Goal: Task Accomplishment & Management: Manage account settings

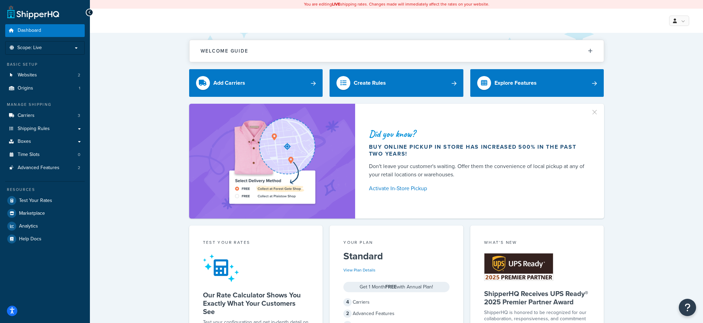
click at [54, 67] on div "Basic Setup Websites 2 Origins 1" at bounding box center [45, 78] width 80 height 33
click at [56, 75] on link "Websites 2" at bounding box center [45, 75] width 80 height 13
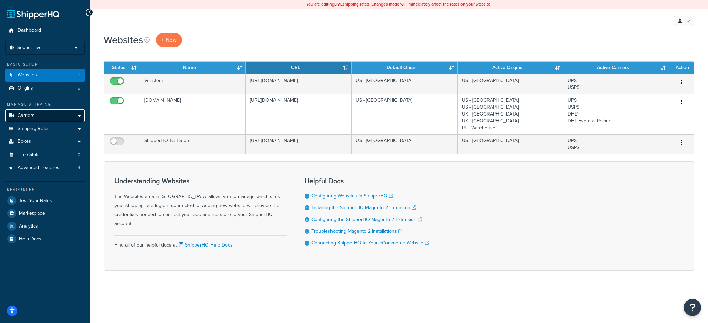
click at [45, 120] on link "Carriers" at bounding box center [45, 115] width 80 height 13
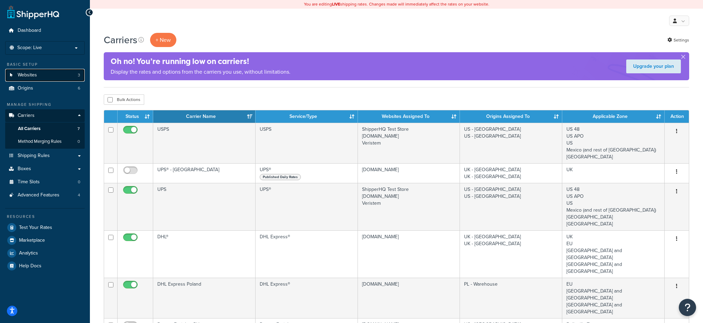
click at [41, 74] on link "Websites 3" at bounding box center [45, 75] width 80 height 13
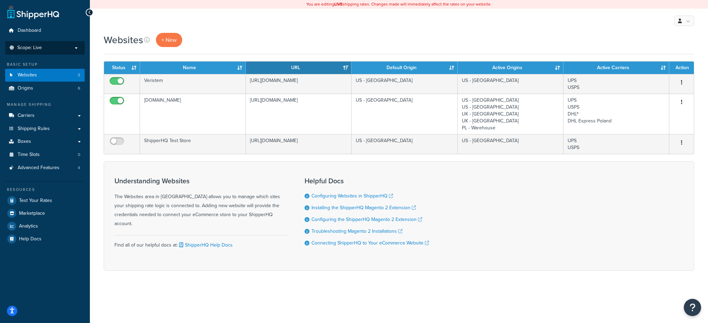
click at [54, 47] on p "Scope: Live" at bounding box center [44, 48] width 73 height 6
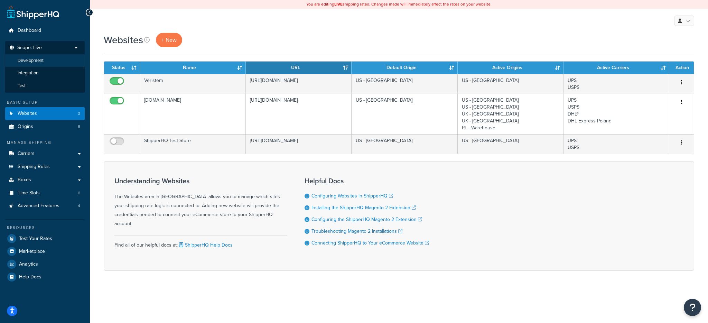
click at [38, 62] on span "Development" at bounding box center [31, 61] width 26 height 6
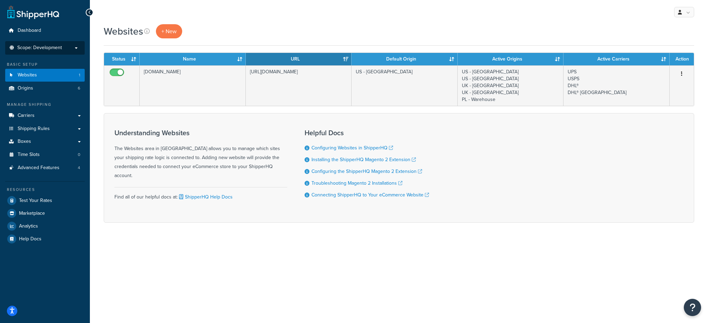
click at [59, 46] on span "Scope: Development" at bounding box center [39, 48] width 45 height 6
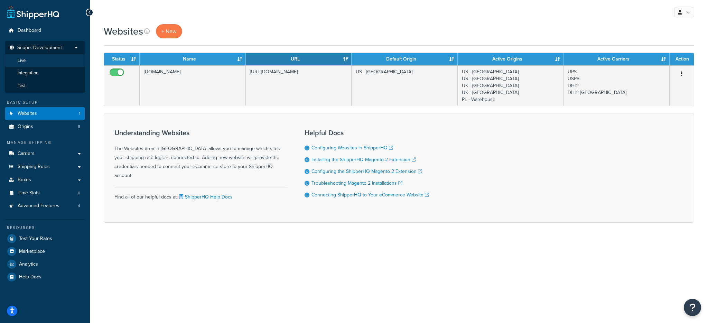
click at [30, 62] on li "Live" at bounding box center [45, 60] width 80 height 13
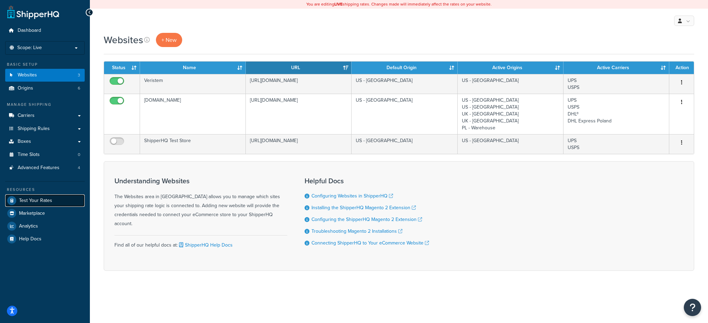
click at [56, 200] on link "Test Your Rates" at bounding box center [45, 200] width 80 height 12
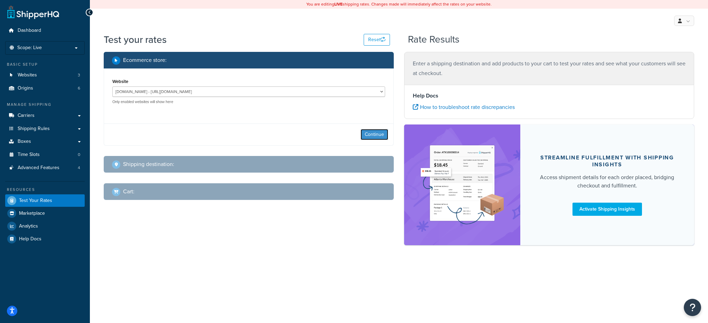
click at [369, 139] on button "Continue" at bounding box center [375, 134] width 28 height 11
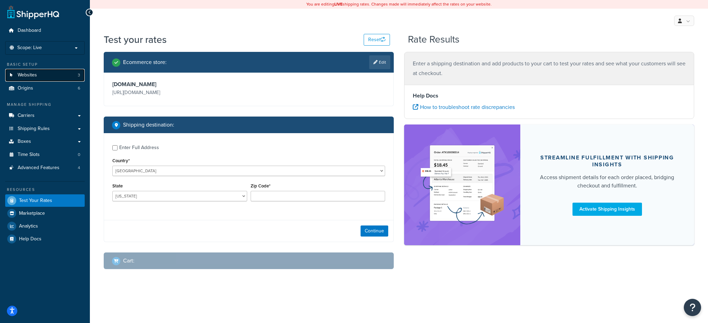
click at [48, 75] on link "Websites 3" at bounding box center [45, 75] width 80 height 13
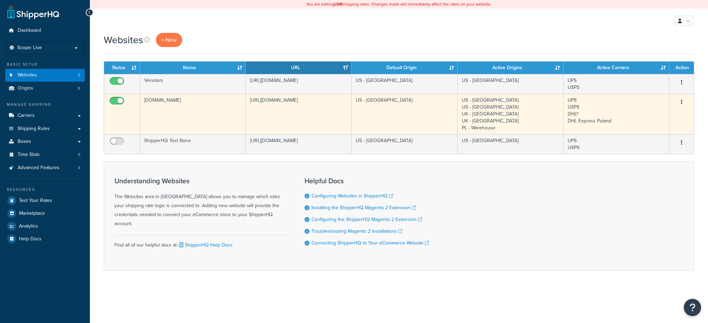
click at [214, 115] on td "[DOMAIN_NAME]" at bounding box center [193, 114] width 106 height 40
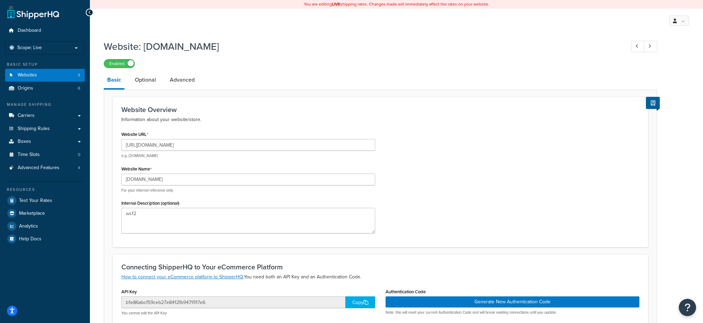
click at [45, 193] on div "Resources Test Your Rates Marketplace Analytics Help Docs" at bounding box center [45, 213] width 80 height 64
click at [47, 198] on span "Test Your Rates" at bounding box center [35, 201] width 33 height 6
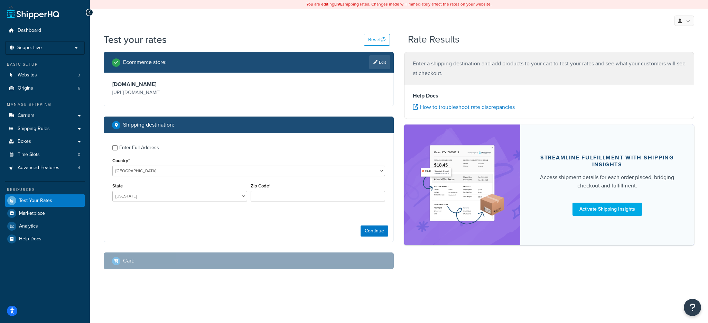
click at [622, 1] on div "You are editing LIVE shipping rates. Changes made will immediately affect the r…" at bounding box center [399, 4] width 618 height 9
click at [291, 196] on input "Zip Code*" at bounding box center [318, 196] width 135 height 10
click at [165, 198] on select "Alabama Alaska American Samoa Arizona Arkansas Armed Forces Americas Armed Forc…" at bounding box center [179, 196] width 135 height 10
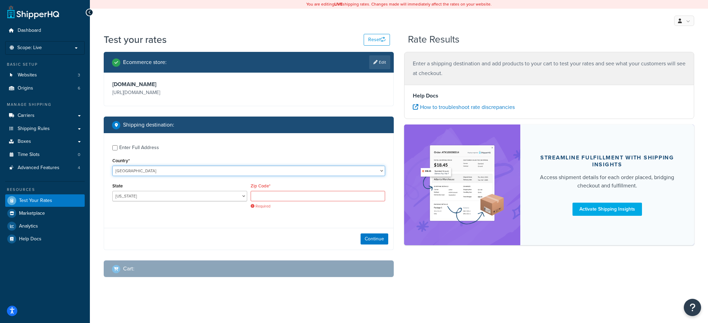
click at [156, 169] on select "United States United Kingdom Afghanistan Åland Islands Albania Algeria American…" at bounding box center [248, 171] width 273 height 10
select select "PL"
click at [112, 166] on select "United States United Kingdom Afghanistan Åland Islands Albania Algeria American…" at bounding box center [248, 171] width 273 height 10
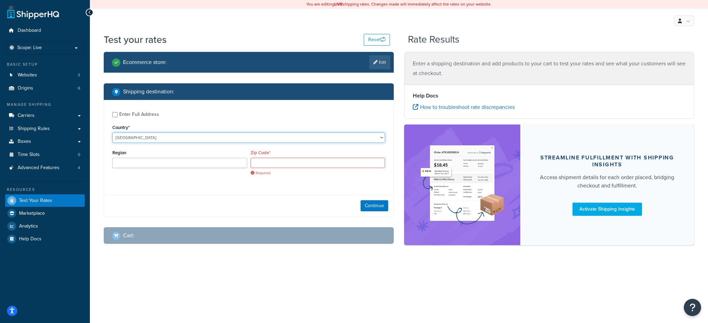
type input "AL"
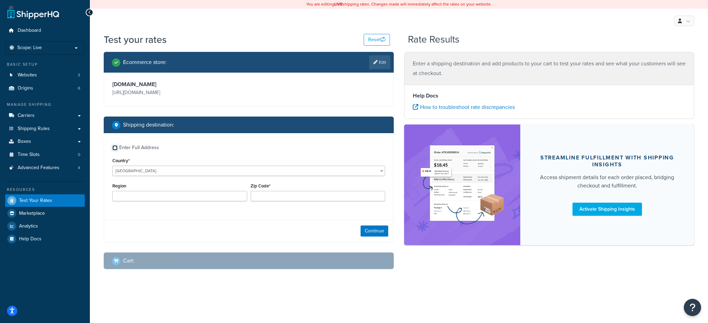
click at [113, 146] on input "Enter Full Address" at bounding box center [114, 147] width 5 height 5
checkbox input "true"
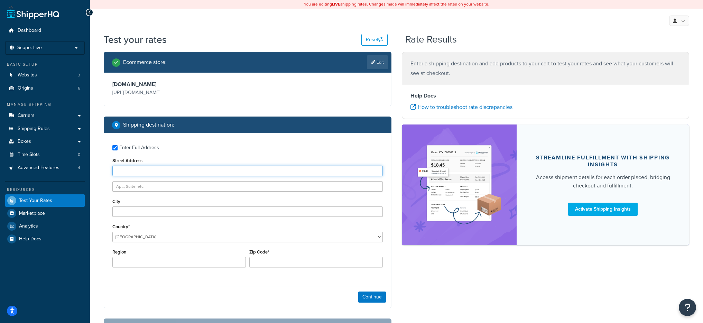
click at [138, 174] on input "Street Address" at bounding box center [247, 171] width 270 height 10
type input "1 PL Street"
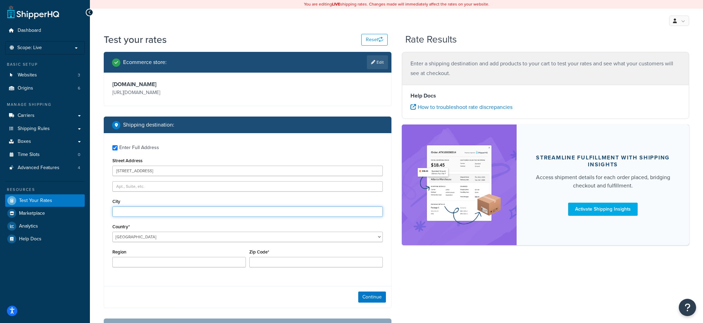
click at [169, 207] on input "City" at bounding box center [247, 211] width 270 height 10
type input "Poznan"
click at [275, 272] on div "Zip Code*" at bounding box center [316, 259] width 137 height 25
click at [275, 266] on input "Zip Code*" at bounding box center [315, 262] width 133 height 10
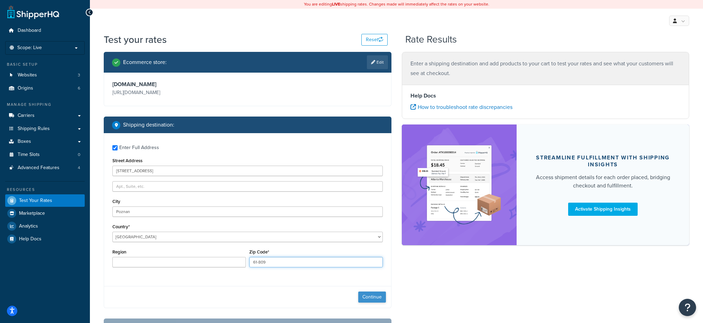
type input "61-809"
click at [374, 297] on button "Continue" at bounding box center [372, 296] width 28 height 11
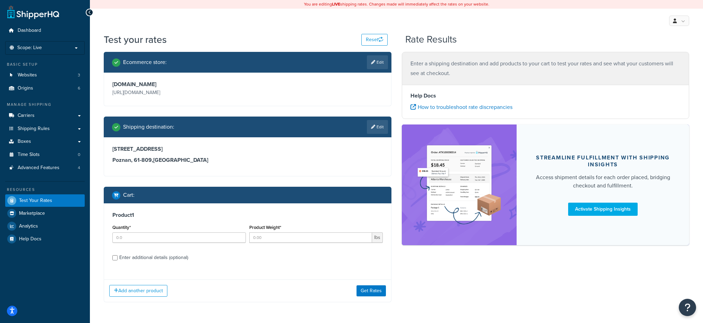
click at [160, 232] on div "Quantity*" at bounding box center [178, 233] width 133 height 20
click at [159, 234] on input "Quantity*" at bounding box center [178, 237] width 133 height 10
type input "100"
type input "0.001003"
click at [117, 255] on input "Enter additional details (optional)" at bounding box center [114, 257] width 5 height 5
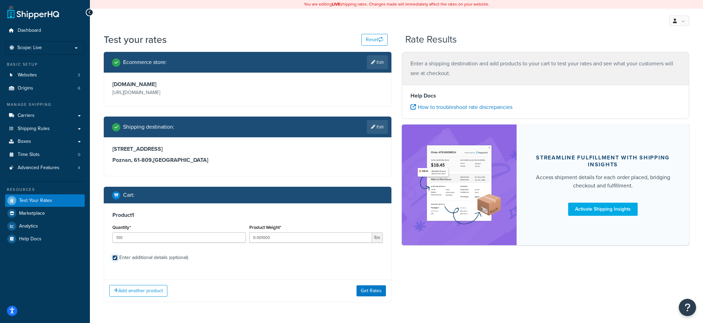
checkbox input "true"
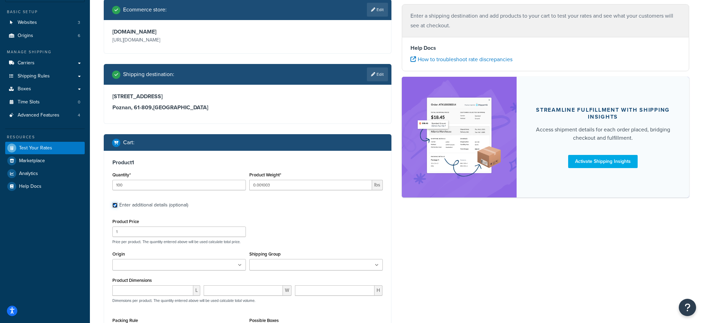
scroll to position [65, 0]
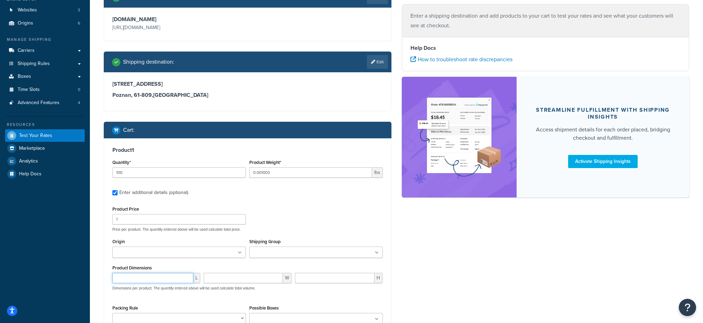
click at [154, 279] on input "number" at bounding box center [152, 278] width 81 height 10
type input "0.68000"
type input "0.471000"
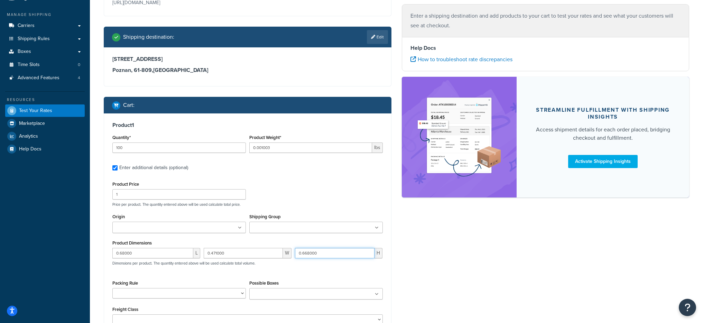
scroll to position [91, 0]
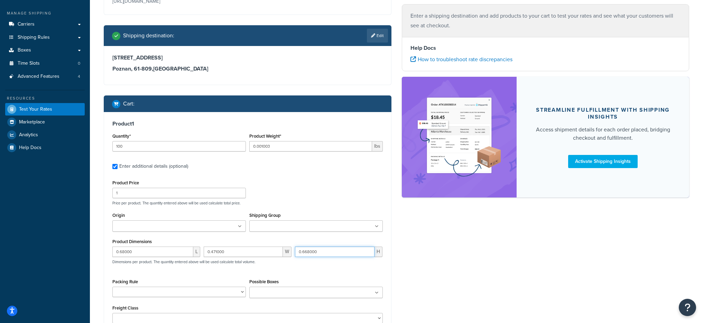
type input "0.668000"
click at [174, 288] on select "Packing Rule" at bounding box center [178, 292] width 133 height 10
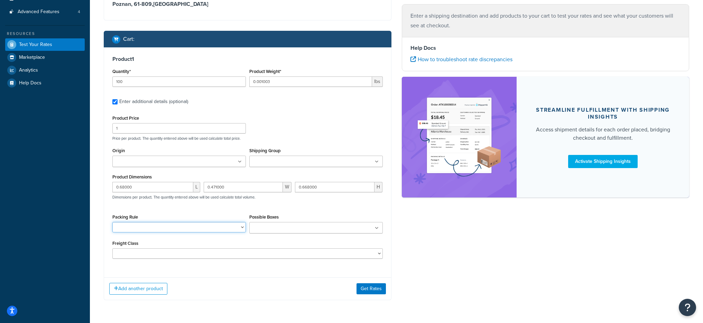
scroll to position [164, 0]
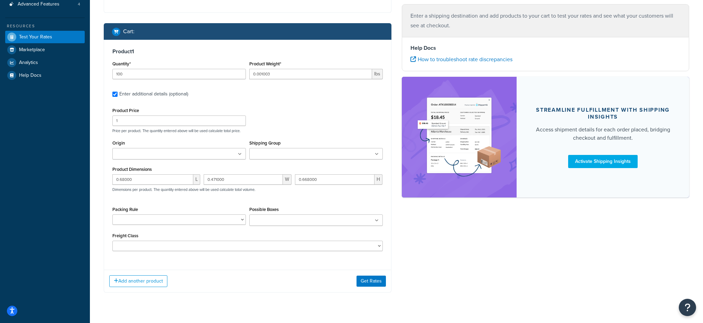
click at [285, 217] on input "Possible Boxes" at bounding box center [281, 221] width 61 height 8
type input "ch4"
type input "uka"
type input "uka2"
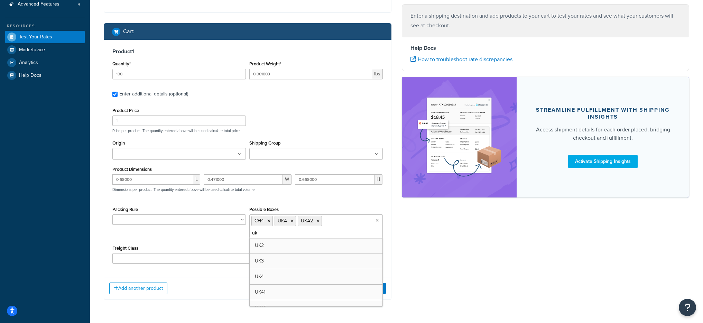
type input "ukb"
type input "ukb2"
type input "ukb3"
type input "ukc"
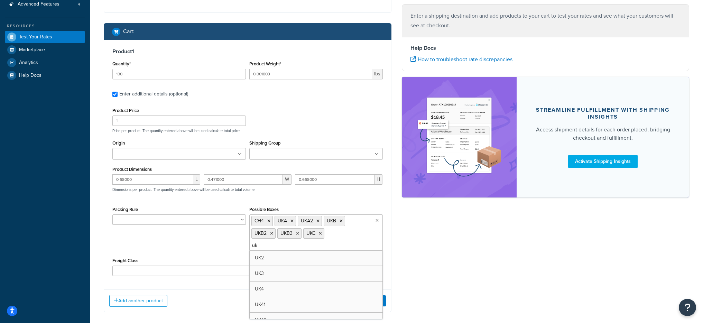
type input "ukd"
click at [159, 214] on div "Packing Rule" at bounding box center [178, 215] width 133 height 20
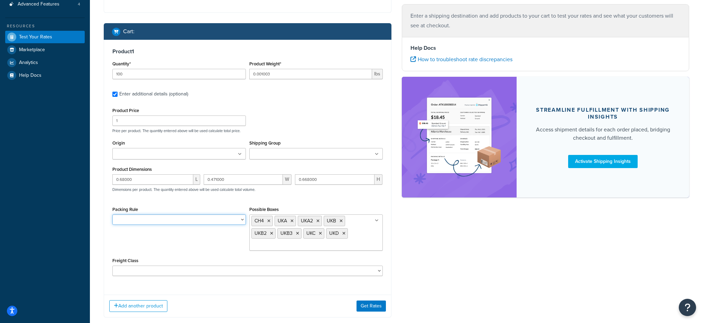
click at [161, 218] on select "Packing Rule" at bounding box center [178, 219] width 133 height 10
click at [151, 155] on input "Origin" at bounding box center [144, 154] width 61 height 8
click at [178, 255] on div "Packing Rule Possible Boxes CH4 UKA UKA2 UKB UKB2 UKB3 UKC UKD AL0 AL1 AL2 AL25…" at bounding box center [248, 231] width 274 height 51
click at [363, 304] on button "Get Rates" at bounding box center [370, 307] width 29 height 11
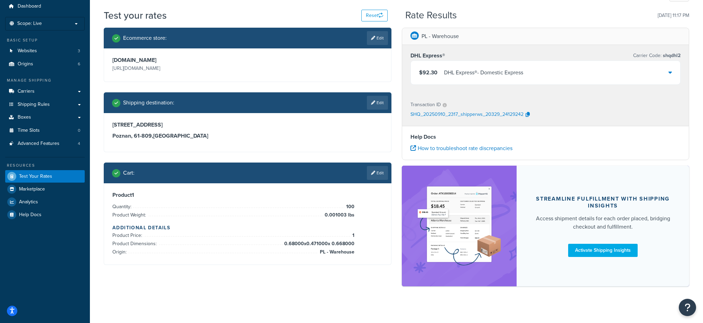
scroll to position [18, 0]
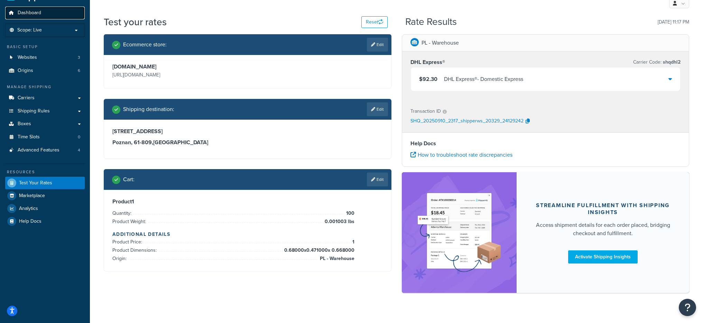
click at [22, 17] on link "Dashboard" at bounding box center [45, 13] width 80 height 13
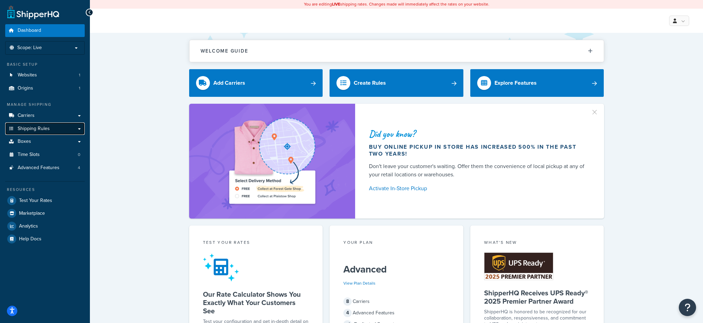
click at [59, 130] on link "Shipping Rules" at bounding box center [45, 128] width 80 height 13
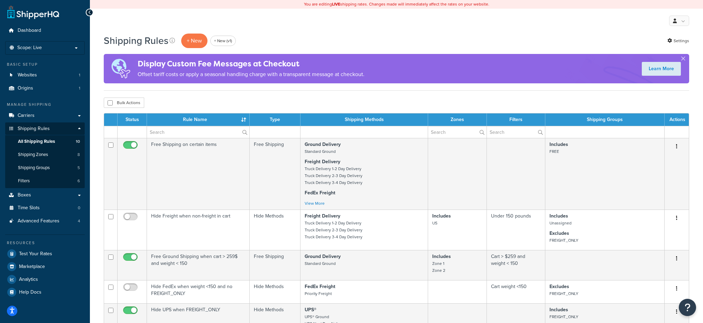
click at [178, 34] on div "Shipping Rules + New + New (v1)" at bounding box center [173, 41] width 138 height 16
click at [191, 38] on p "+ New" at bounding box center [194, 41] width 26 height 14
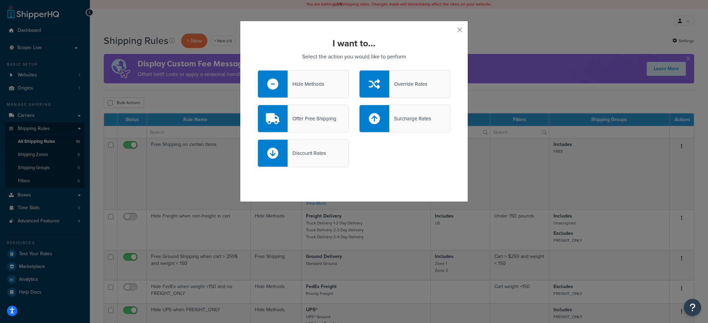
click at [310, 86] on div "Hide Methods" at bounding box center [306, 84] width 37 height 10
click at [0, 0] on input "Hide Methods" at bounding box center [0, 0] width 0 height 0
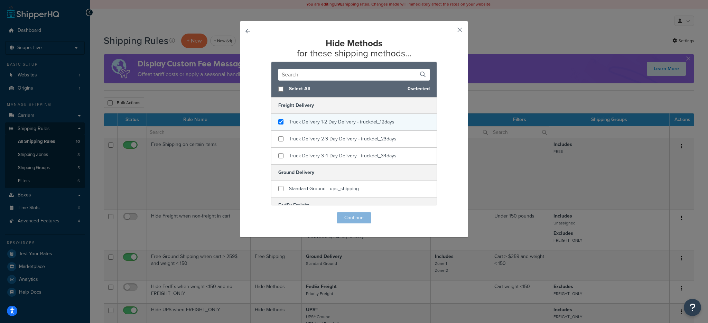
checkbox input "true"
click at [280, 126] on div "Truck Delivery 1-2 Day Delivery - truckdel_12days" at bounding box center [353, 122] width 165 height 17
click at [354, 220] on button "Continue" at bounding box center [354, 217] width 35 height 11
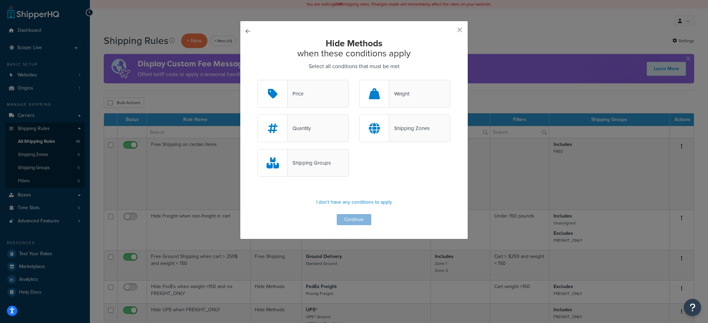
click at [327, 166] on div "Shipping Groups" at bounding box center [309, 163] width 43 height 10
click at [0, 0] on input "Shipping Groups" at bounding box center [0, 0] width 0 height 0
click at [366, 221] on button "Continue" at bounding box center [354, 219] width 35 height 11
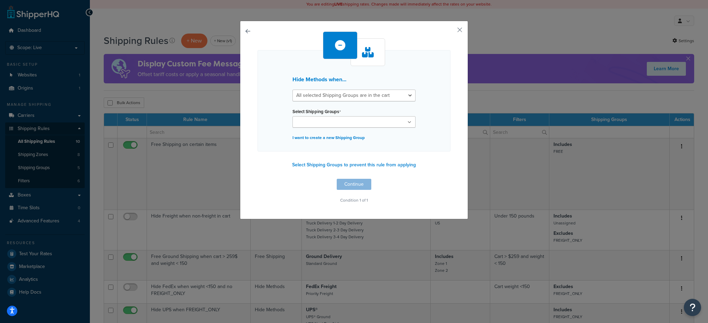
click at [337, 126] on ul at bounding box center [354, 121] width 123 height 11
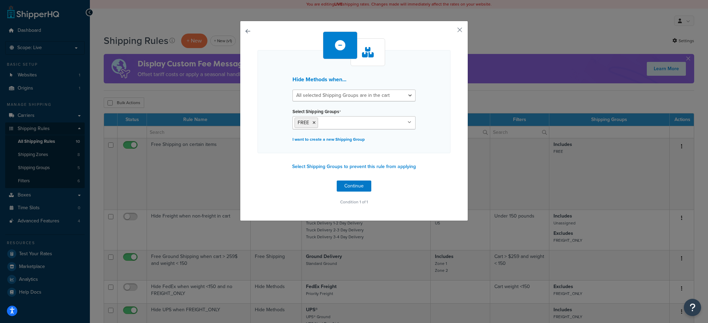
drag, startPoint x: 245, startPoint y: 147, endPoint x: 252, endPoint y: 145, distance: 7.6
click at [245, 147] on div "Hide Methods when... All selected Shipping Groups are in the cart Any selected …" at bounding box center [354, 121] width 228 height 200
click at [309, 167] on button "Select Shipping Groups to prevent this rule from applying" at bounding box center [354, 166] width 128 height 10
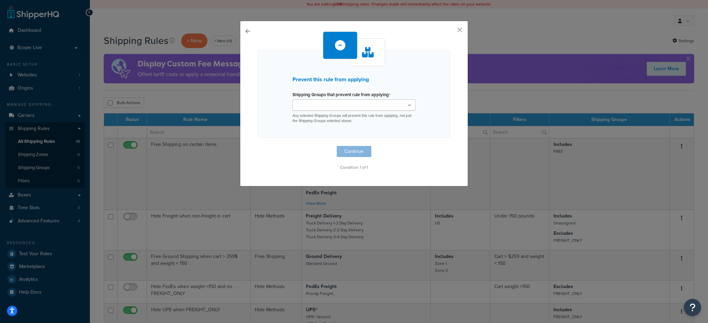
click at [243, 36] on div "Prevent this rule from applying Shipping Groups that prevent rule from applying…" at bounding box center [354, 104] width 228 height 166
click at [258, 146] on button "button" at bounding box center [258, 146] width 0 height 0
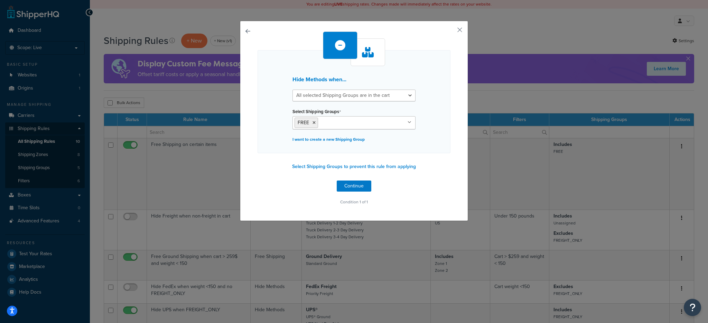
click at [258, 180] on button "button" at bounding box center [258, 180] width 0 height 0
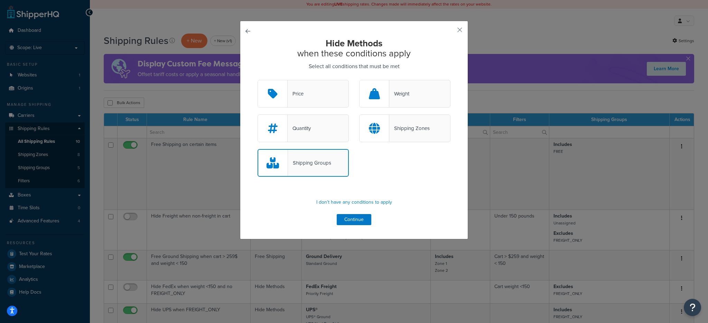
click at [258, 80] on button "button" at bounding box center [258, 80] width 0 height 0
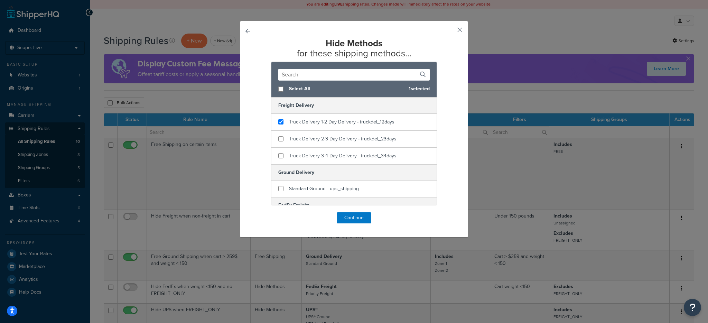
click at [258, 212] on button "button" at bounding box center [258, 212] width 0 height 0
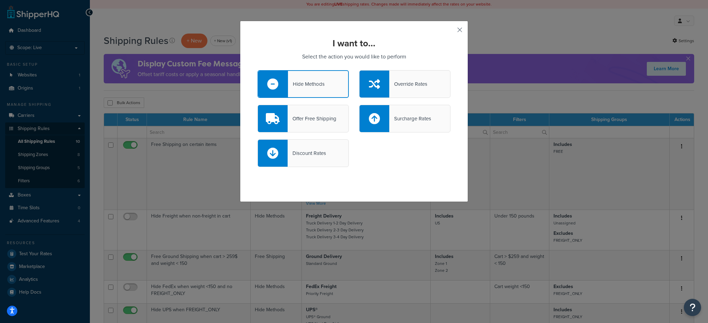
click at [451, 33] on button "button" at bounding box center [450, 32] width 2 height 2
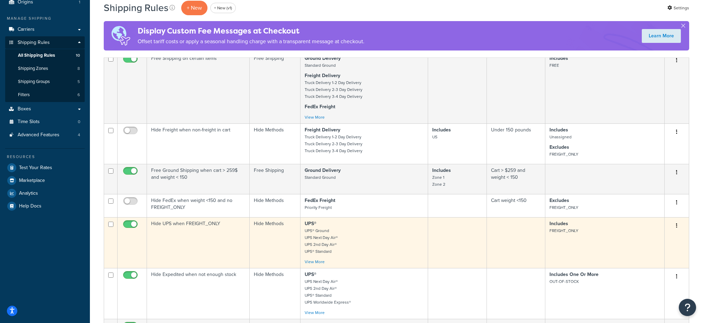
scroll to position [149, 0]
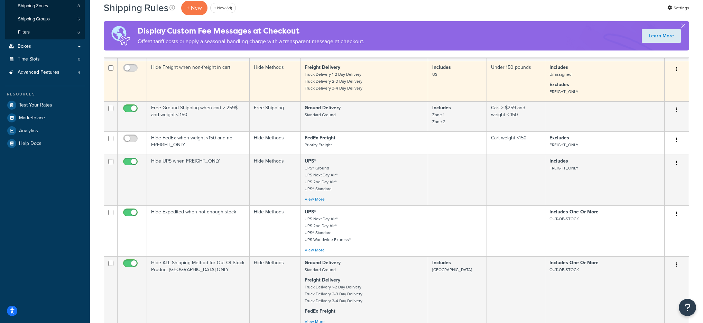
click at [272, 81] on td "Hide Methods" at bounding box center [275, 81] width 51 height 40
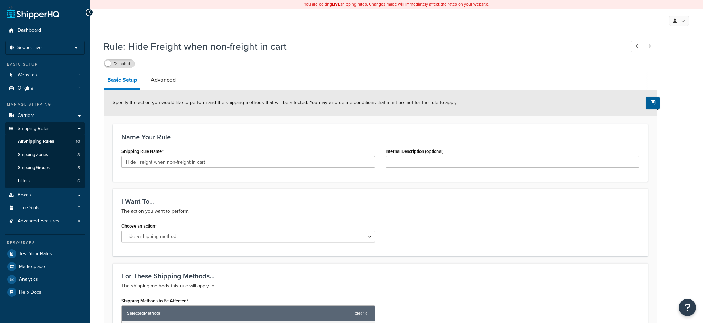
select select "HIDE"
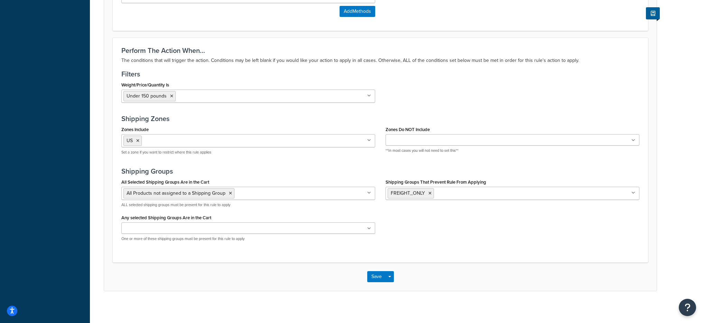
scroll to position [379, 0]
drag, startPoint x: 500, startPoint y: 182, endPoint x: 383, endPoint y: 182, distance: 116.5
click at [383, 182] on div "Shipping Groups That Prevent Rule From Applying FREIGHT_ONLY FREE NO-EXPEDITE-S…" at bounding box center [512, 192] width 264 height 28
copy label "Shipping Groups That Prevent Rule From Applying"
